Goal: Information Seeking & Learning: Learn about a topic

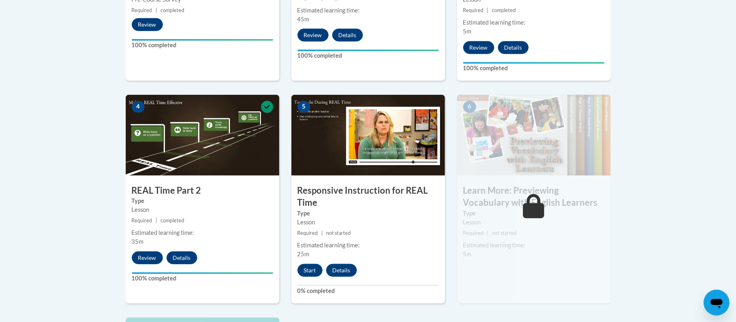
scroll to position [409, 0]
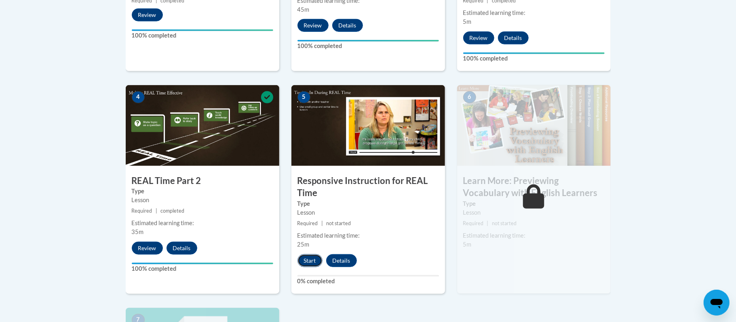
click at [307, 263] on button "Start" at bounding box center [309, 260] width 25 height 13
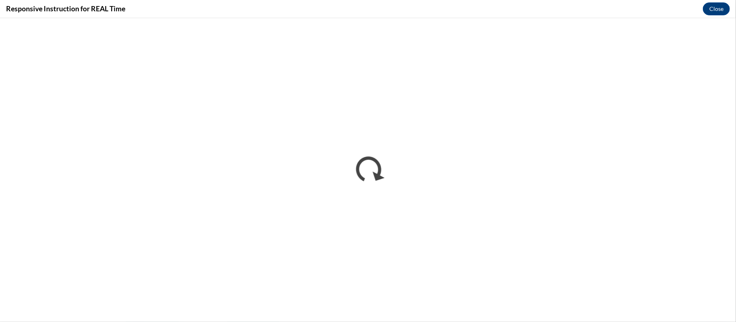
scroll to position [0, 0]
